Goal: Transaction & Acquisition: Purchase product/service

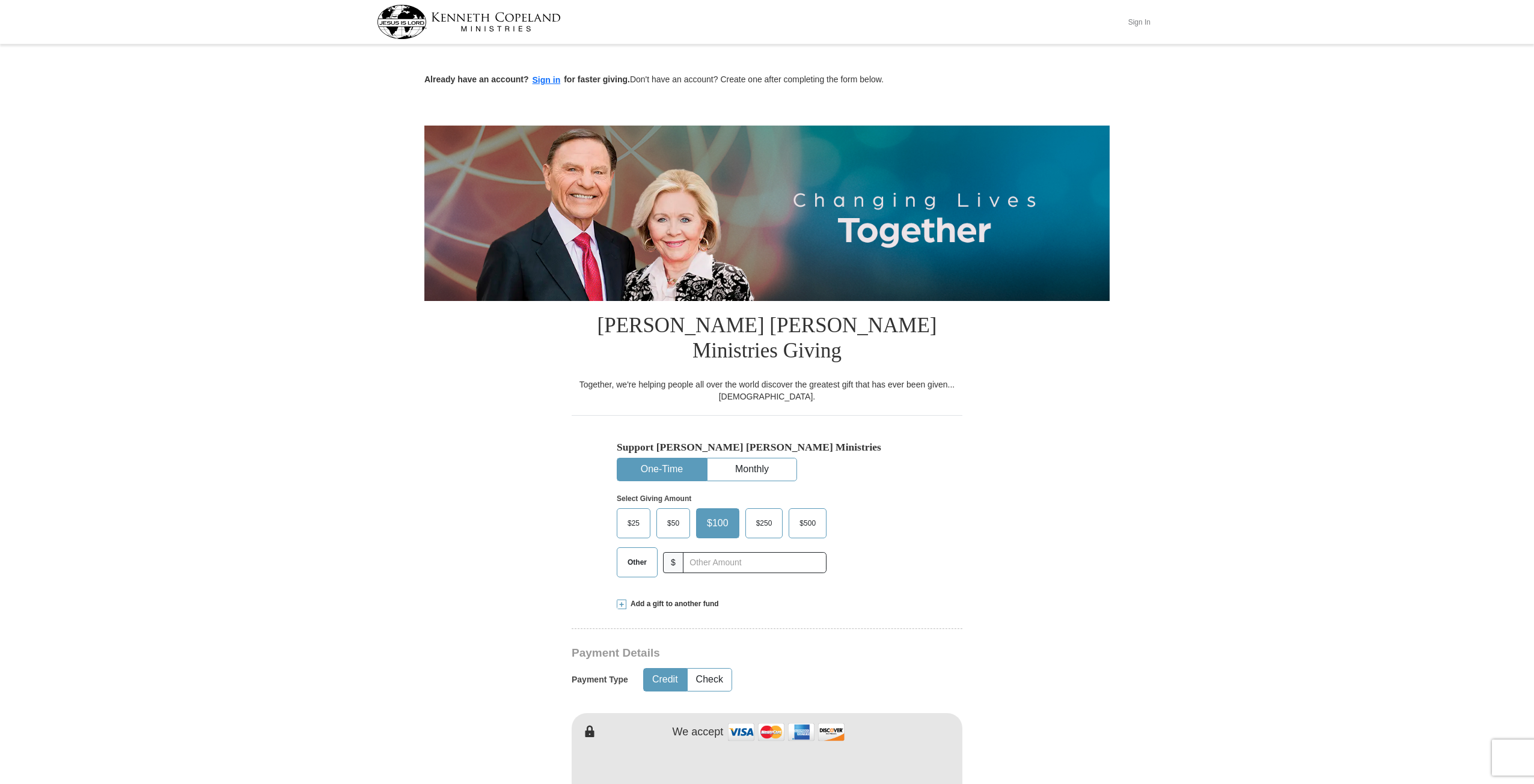
click at [1143, 20] on button "Sign In" at bounding box center [1139, 22] width 36 height 19
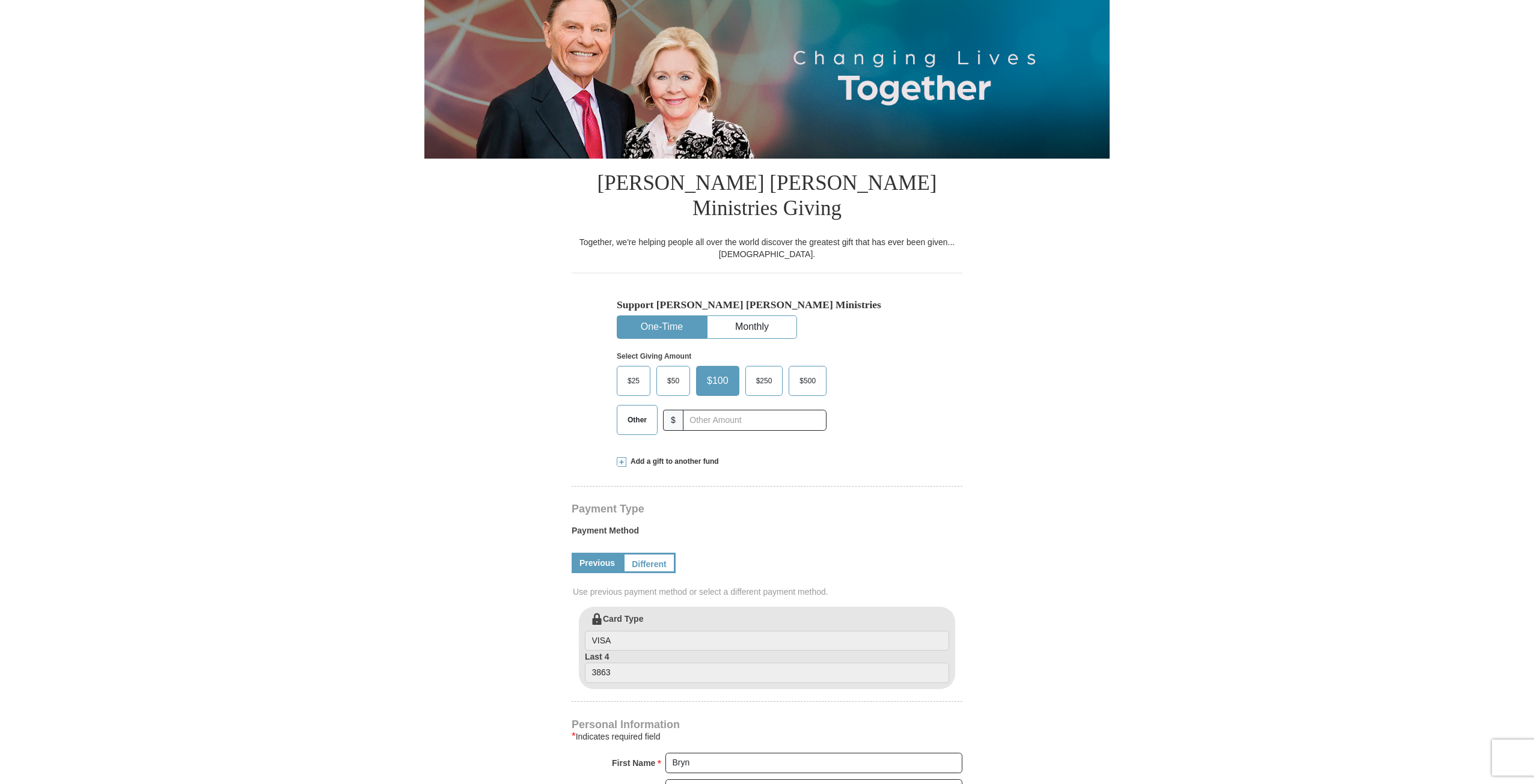
select select "VA"
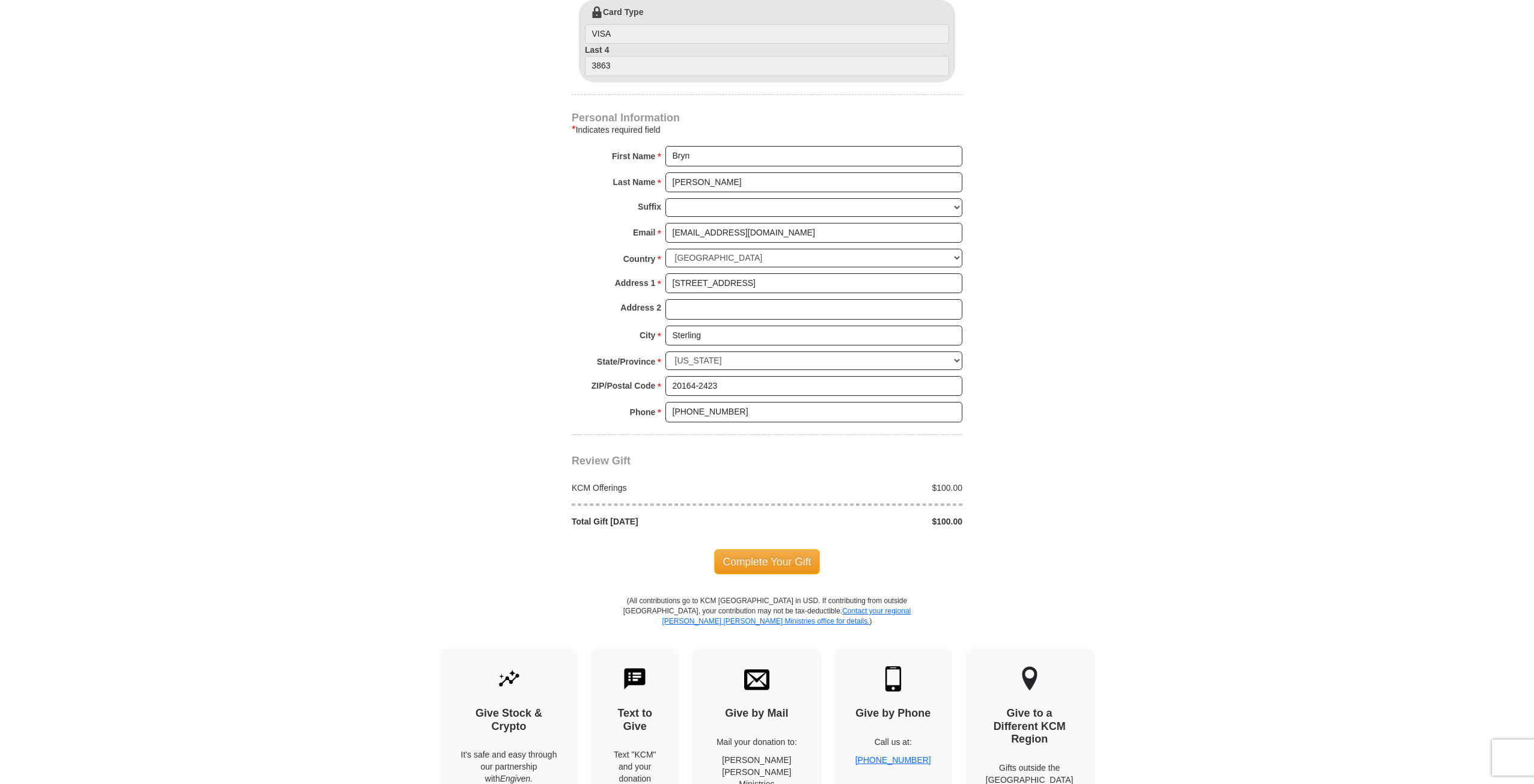
scroll to position [841, 0]
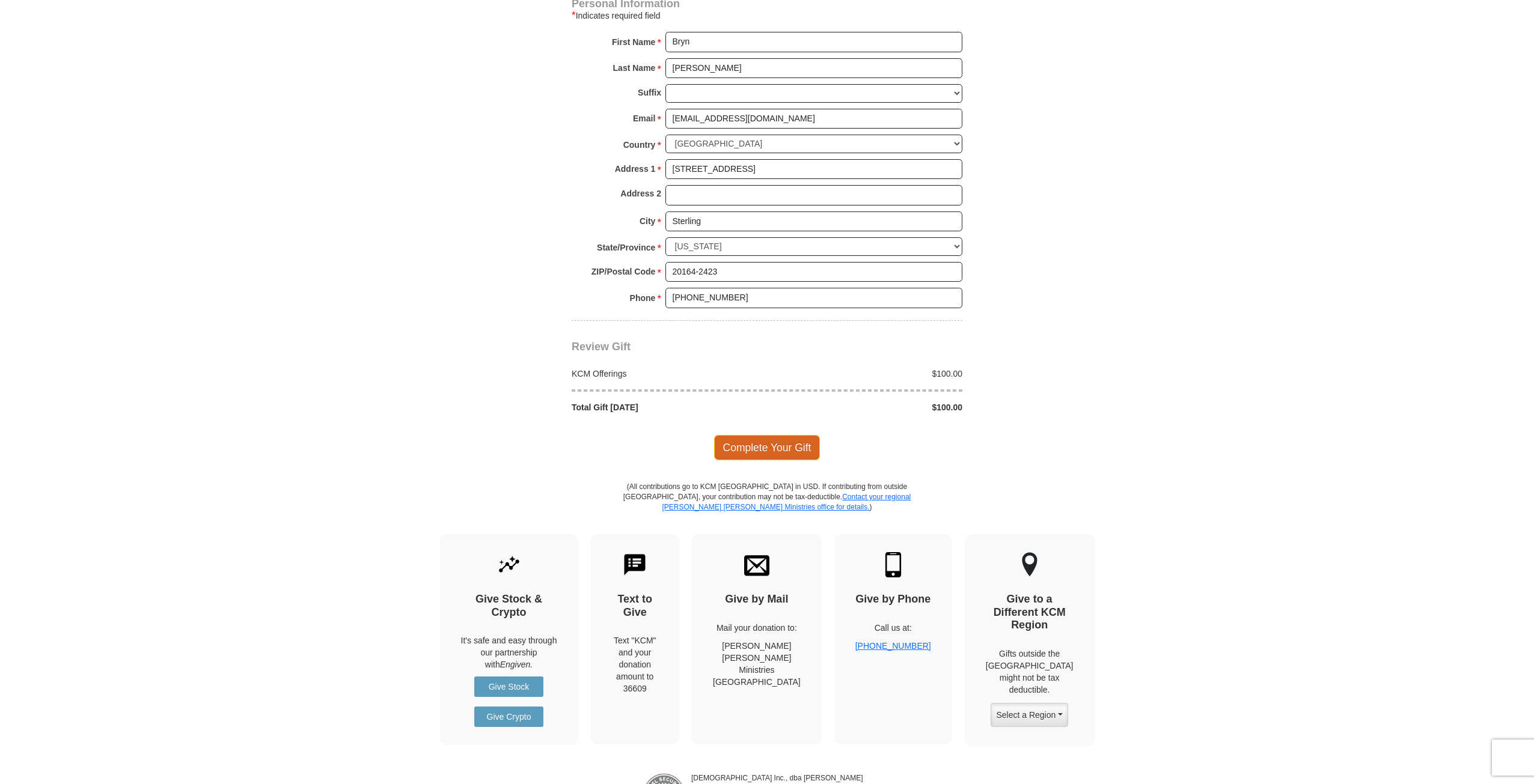
click at [775, 435] on span "Complete Your Gift" at bounding box center [767, 447] width 107 height 25
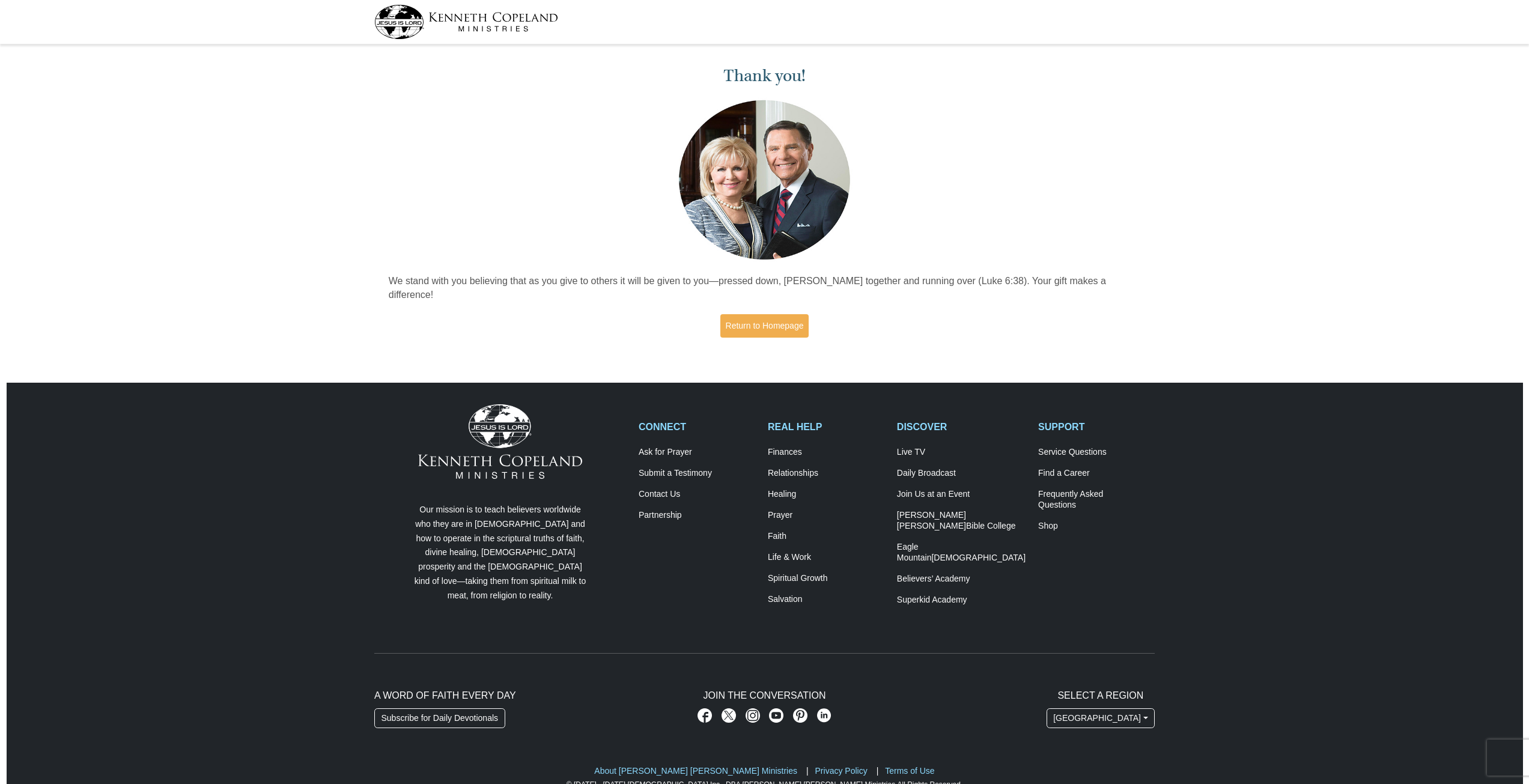
drag, startPoint x: 1185, startPoint y: 65, endPoint x: 1202, endPoint y: 66, distance: 17.0
click at [1185, 66] on div "Thank you! We stand with you believing that as you give to others it will be gi…" at bounding box center [764, 203] width 1529 height 311
